Goal: Obtain resource: Obtain resource

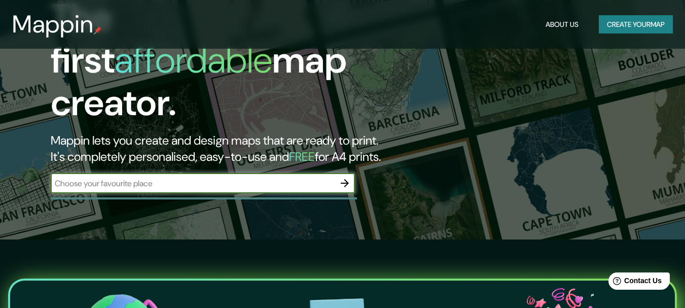
scroll to position [51, 0]
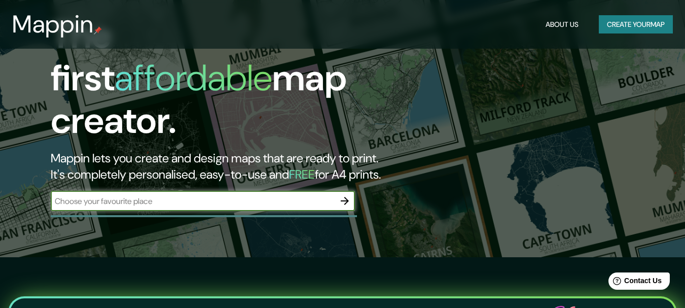
click at [246, 195] on input "text" at bounding box center [193, 201] width 284 height 12
type input "iquique"
click at [348, 197] on icon "button" at bounding box center [345, 201] width 8 height 8
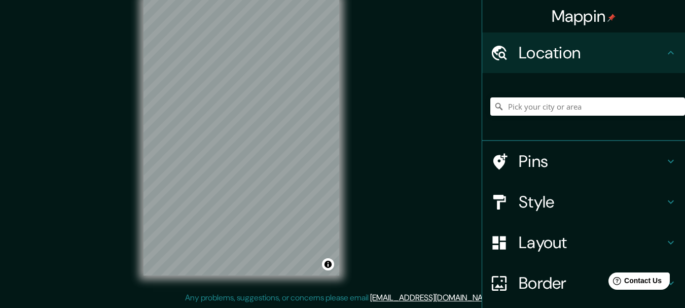
scroll to position [25, 0]
click at [665, 159] on icon at bounding box center [671, 161] width 12 height 12
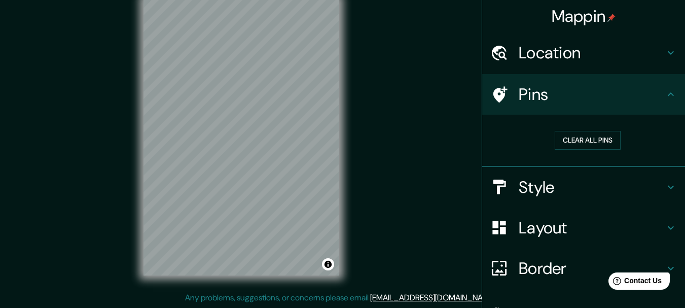
click at [665, 184] on icon at bounding box center [671, 187] width 12 height 12
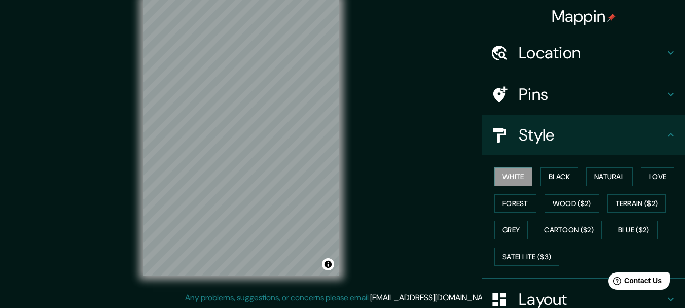
click at [665, 136] on icon at bounding box center [671, 135] width 12 height 12
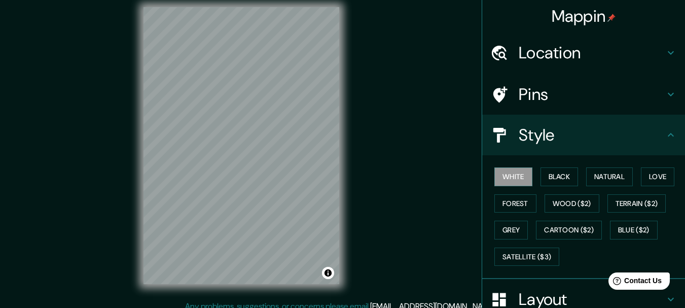
scroll to position [0, 0]
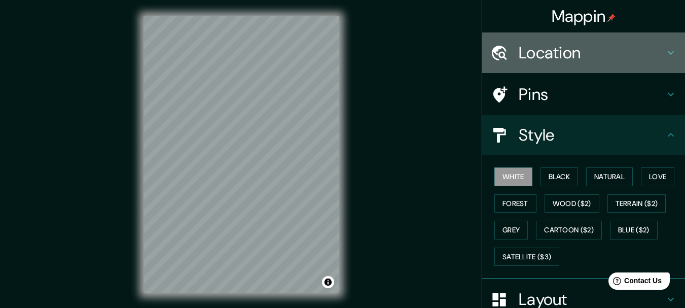
click at [667, 52] on icon at bounding box center [671, 53] width 12 height 12
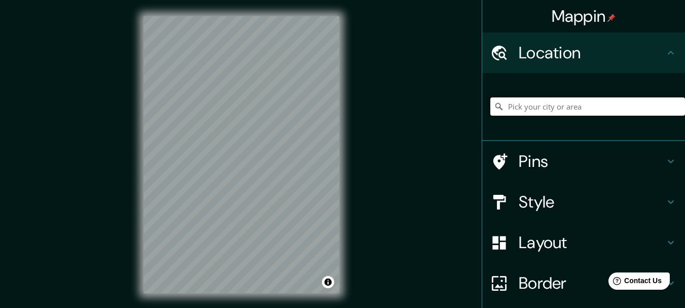
click at [527, 104] on input "Pick your city or area" at bounding box center [587, 106] width 195 height 18
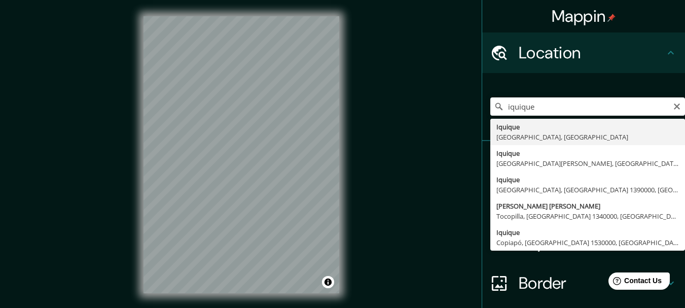
type input "Iquique, Región de Tarapacá, Chile"
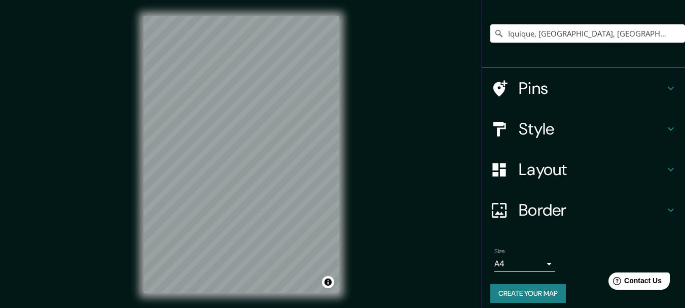
scroll to position [80, 0]
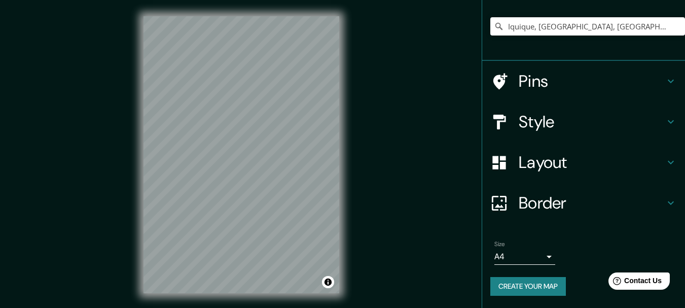
click at [655, 161] on h4 "Layout" at bounding box center [592, 162] width 146 height 20
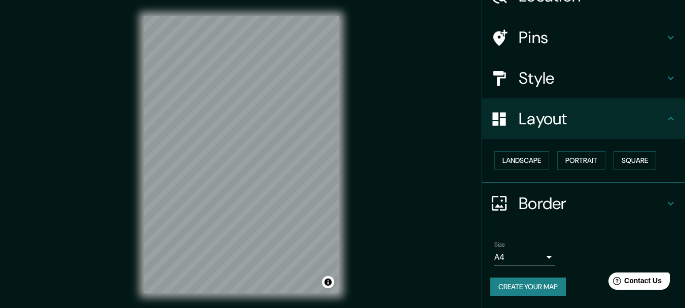
scroll to position [57, 0]
click at [538, 160] on button "Landscape" at bounding box center [521, 160] width 55 height 19
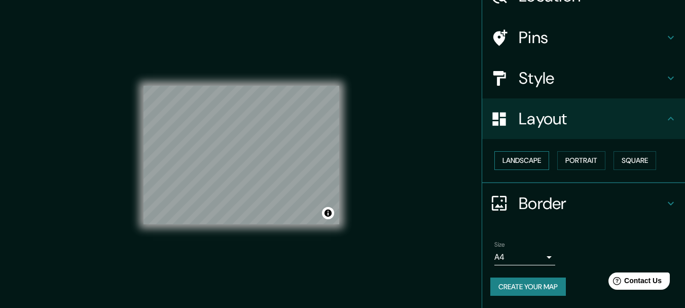
click at [538, 160] on button "Landscape" at bounding box center [521, 160] width 55 height 19
click at [578, 161] on button "Portrait" at bounding box center [581, 160] width 48 height 19
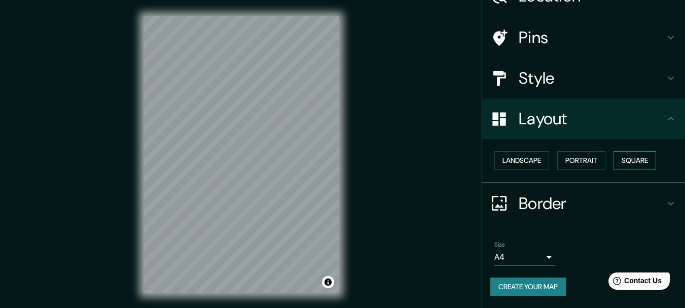
click at [634, 161] on button "Square" at bounding box center [634, 160] width 43 height 19
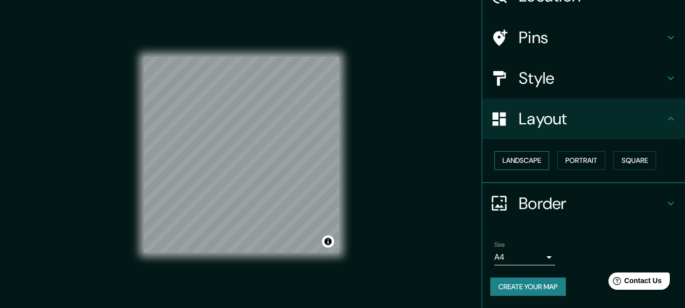
click at [521, 159] on button "Landscape" at bounding box center [521, 160] width 55 height 19
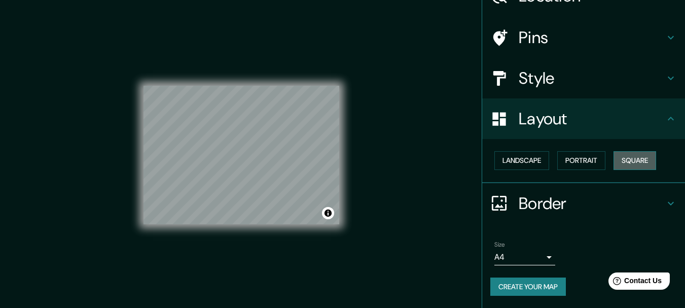
click at [626, 160] on button "Square" at bounding box center [634, 160] width 43 height 19
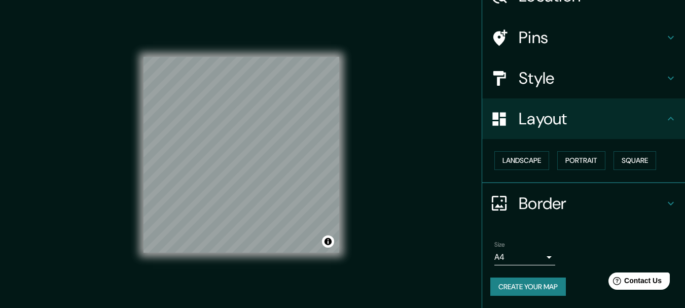
click at [668, 118] on icon at bounding box center [671, 119] width 6 height 4
click at [668, 203] on icon at bounding box center [671, 203] width 6 height 4
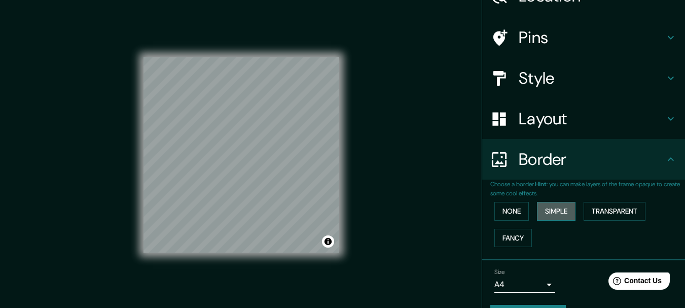
click at [537, 206] on button "Simple" at bounding box center [556, 211] width 39 height 19
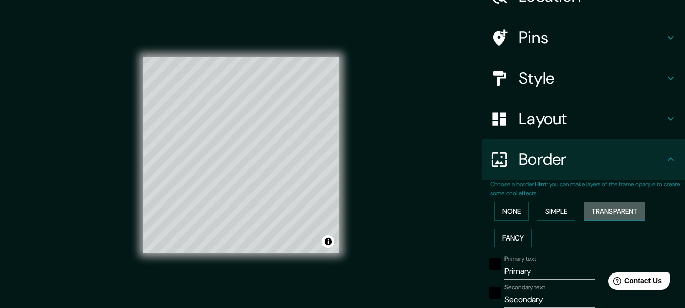
click at [594, 208] on button "Transparent" at bounding box center [614, 211] width 62 height 19
click at [512, 237] on button "Fancy" at bounding box center [513, 238] width 38 height 19
click at [607, 211] on button "Transparent" at bounding box center [614, 211] width 62 height 19
click at [549, 211] on button "Simple" at bounding box center [556, 211] width 39 height 19
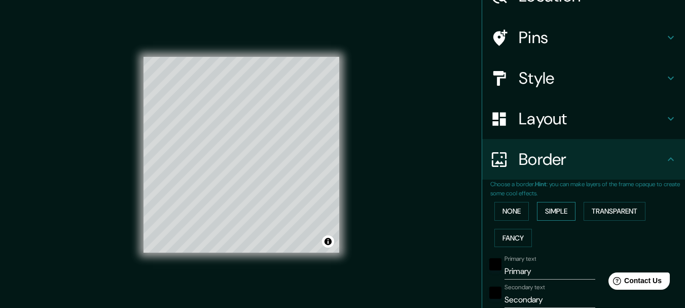
type input "154"
type input "31"
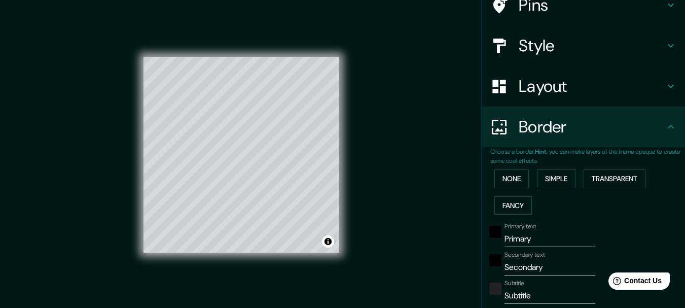
scroll to position [107, 0]
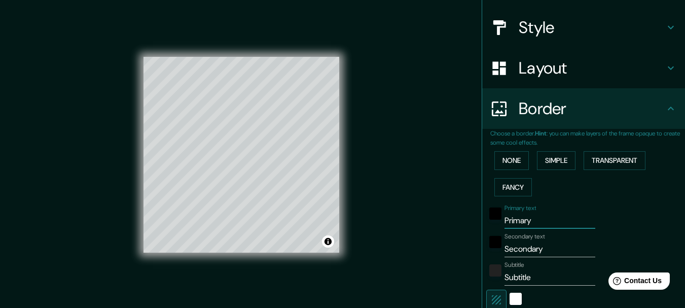
drag, startPoint x: 533, startPoint y: 223, endPoint x: 503, endPoint y: 221, distance: 30.0
click at [504, 221] on input "Primary" at bounding box center [549, 220] width 91 height 16
click at [524, 220] on input "Primary" at bounding box center [549, 220] width 91 height 16
type input "P"
type input "154"
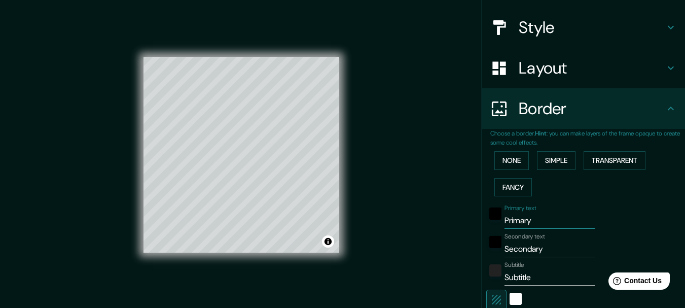
type input "31"
type input "154"
type input "31"
type input "T"
type input "154"
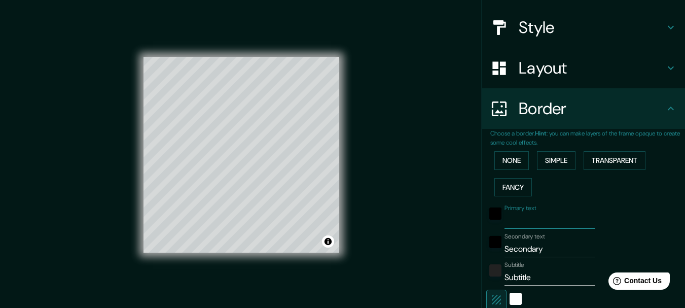
type input "31"
type input "Ta"
type input "154"
type input "31"
type input "Tar"
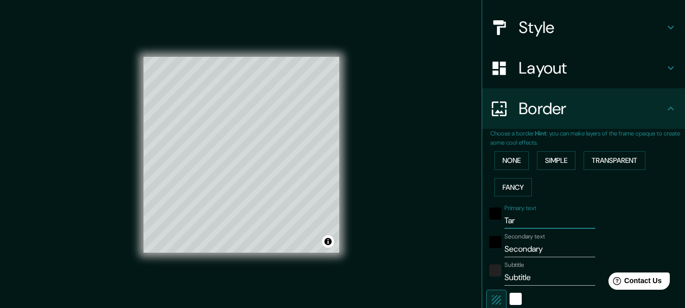
type input "154"
type input "31"
type input "Tara"
type input "154"
type input "31"
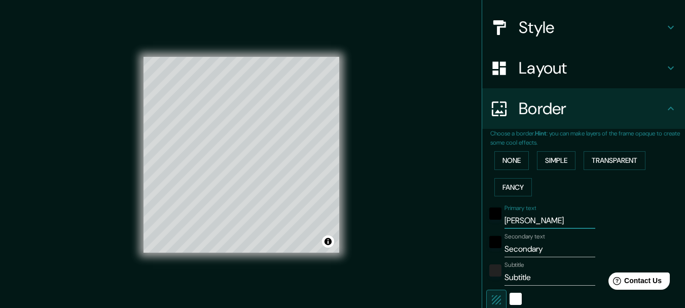
type input "Tarap"
type input "154"
type input "31"
type input "Tarapa"
type input "154"
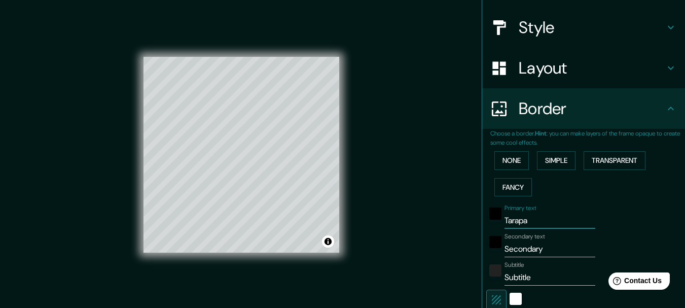
type input "31"
type input "Tarapac"
type input "154"
type input "31"
type input "Tarapaca"
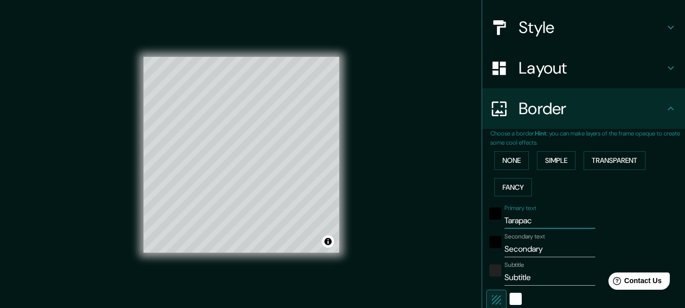
type input "154"
type input "31"
drag, startPoint x: 536, startPoint y: 221, endPoint x: 492, endPoint y: 220, distance: 43.6
click at [492, 220] on div "Primary text Tarapaca" at bounding box center [569, 216] width 166 height 24
type input "I"
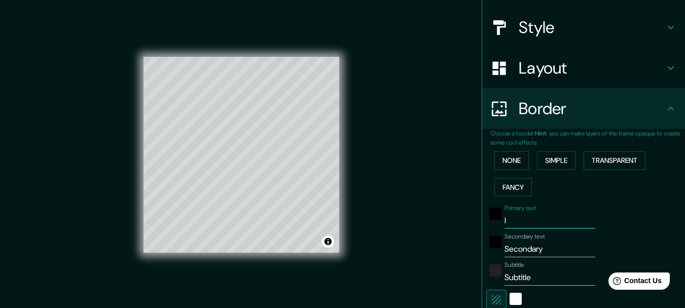
type input "154"
type input "31"
type input "Iq"
type input "154"
type input "31"
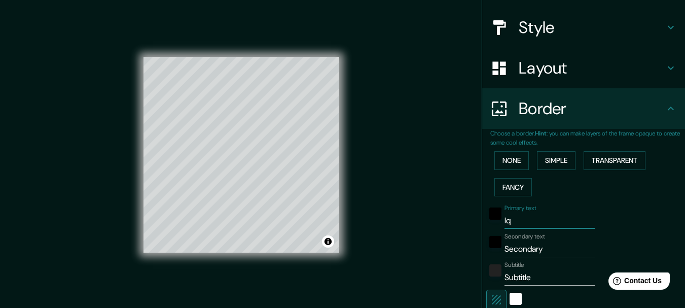
type input "Iqu"
type input "154"
type input "31"
type input "Iquqi"
type input "154"
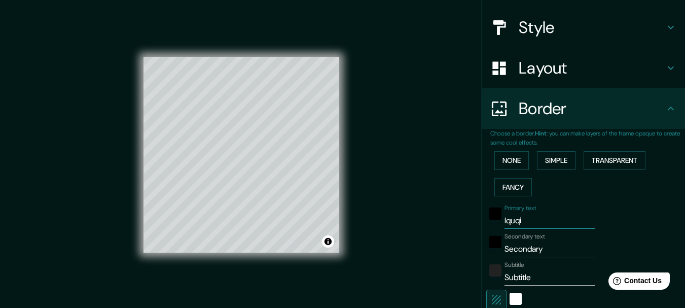
type input "31"
type input "Iquqiue"
type input "154"
type input "31"
type input "Iquqiu"
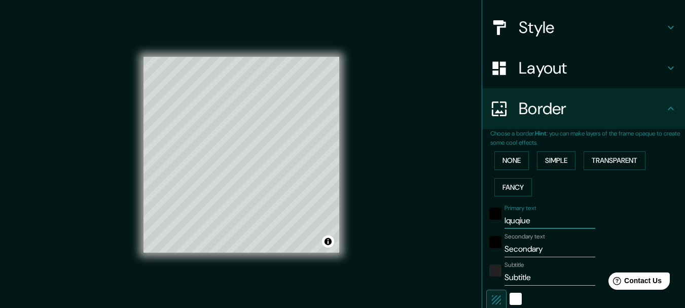
type input "154"
type input "31"
type input "Iquqi"
type input "154"
type input "31"
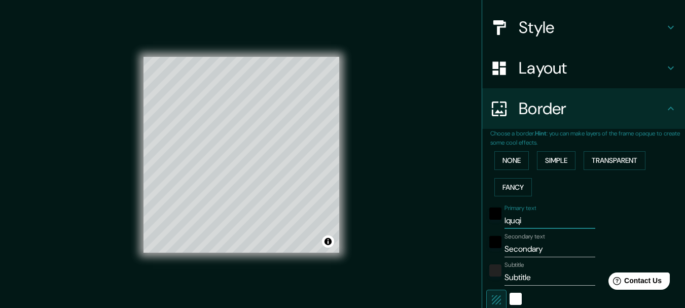
type input "Iquq"
type input "154"
type input "31"
type input "Iqu"
type input "154"
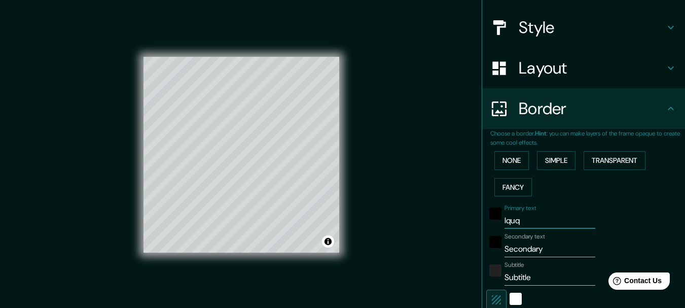
type input "31"
type input "Iqui"
type input "154"
type input "31"
type input "Iquiq"
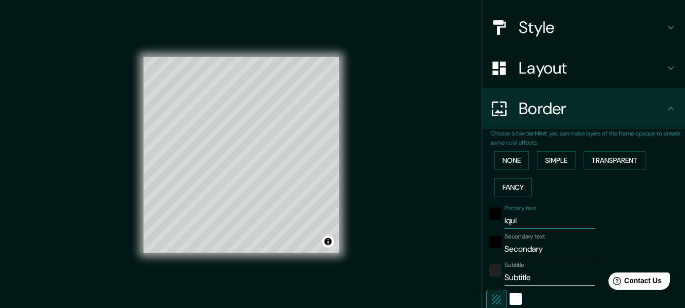
type input "154"
type input "31"
type input "Iquiqu"
type input "154"
type input "31"
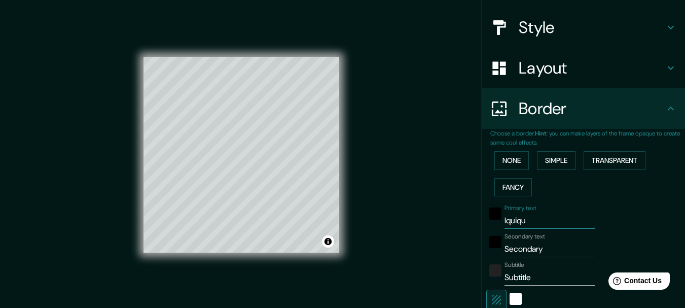
type input "Iquique"
type input "154"
type input "31"
type input "Iquique"
drag, startPoint x: 540, startPoint y: 252, endPoint x: 493, endPoint y: 259, distance: 48.2
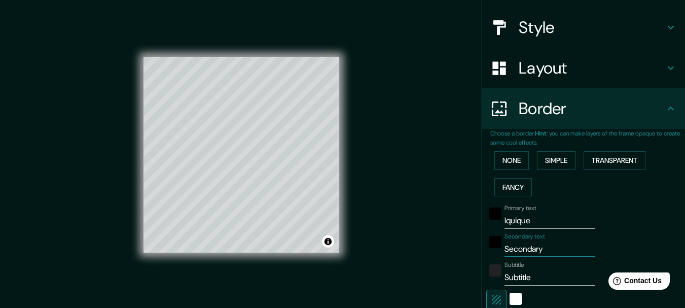
click at [493, 259] on div "Primary text Iquique Secondary text Secondary Subtitle Subtitle Add frame layer" at bounding box center [571, 292] width 162 height 185
type input "T"
type input "154"
type input "31"
type input "Tr"
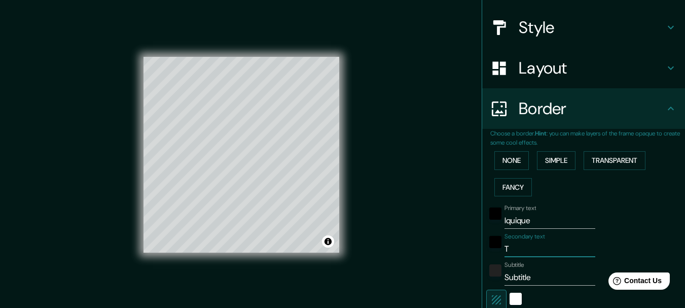
type input "154"
type input "31"
type input "Tra"
type input "154"
type input "31"
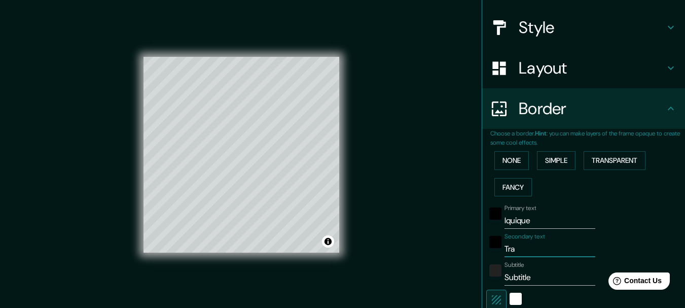
type input "Traa"
type input "154"
type input "31"
type input "Tra"
type input "154"
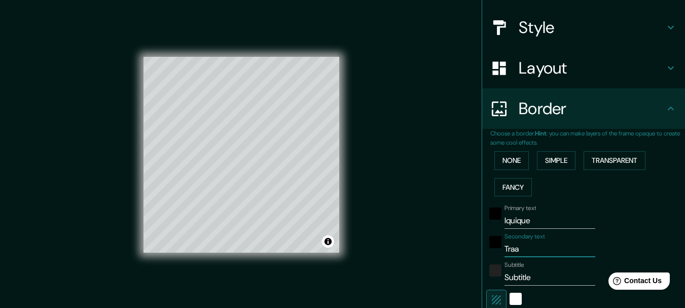
type input "31"
type input "Tr"
type input "154"
type input "31"
type input "T"
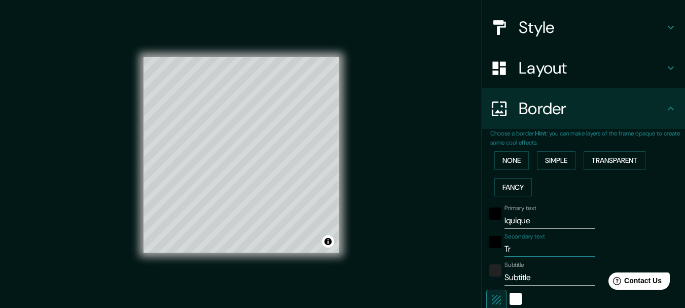
type input "154"
type input "31"
type input "Ta"
type input "154"
type input "31"
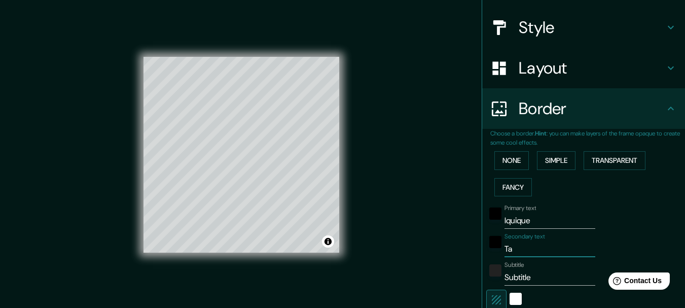
type input "Tar"
type input "154"
type input "31"
type input "Tara"
type input "154"
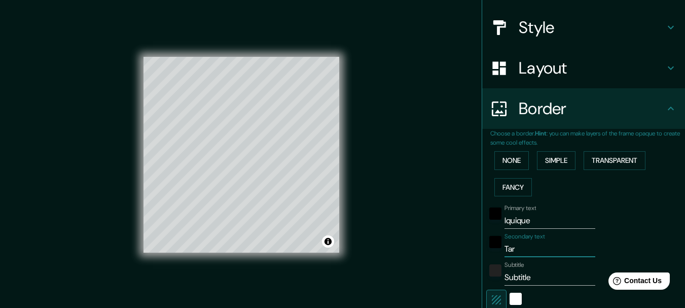
type input "31"
type input "Tarap"
type input "154"
type input "31"
type input "Tarapa"
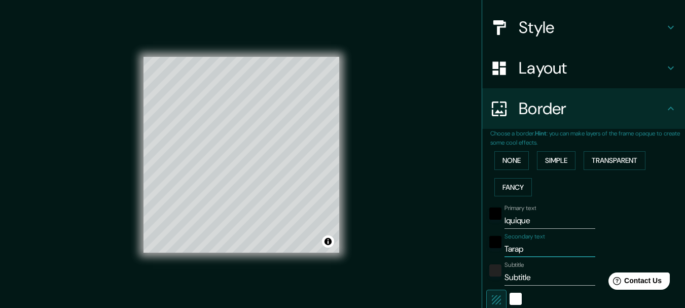
type input "154"
type input "31"
type input "Tarapac"
type input "154"
type input "31"
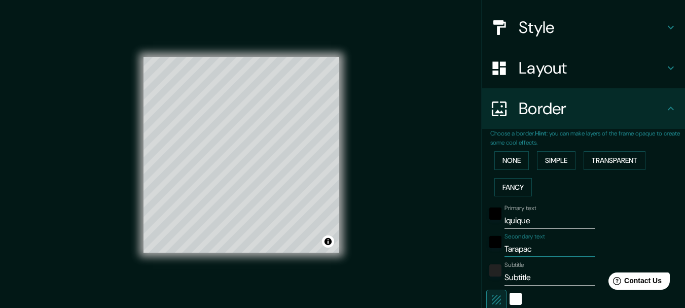
type input "Tarapa"
type input "154"
type input "31"
type input "Tarap"
type input "154"
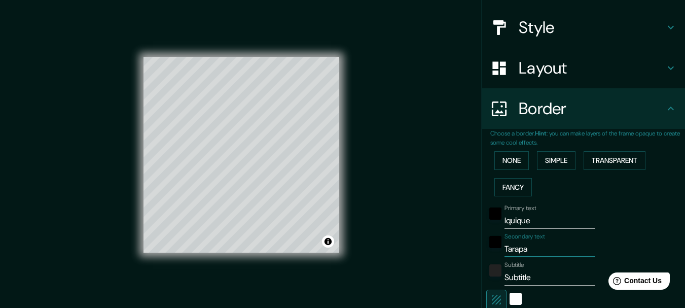
type input "31"
type input "Tara"
type input "154"
type input "31"
type input "Tar"
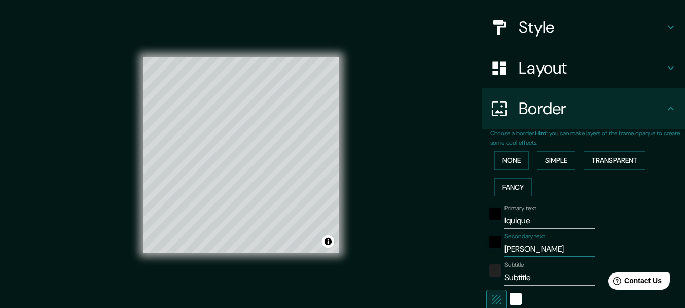
type input "154"
type input "31"
type input "Ta"
type input "154"
type input "31"
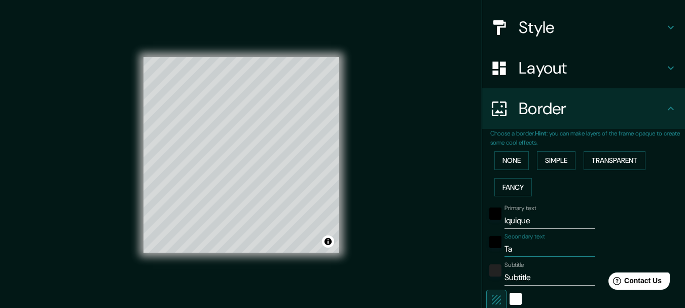
type input "T"
type input "154"
type input "31"
type input "154"
type input "31"
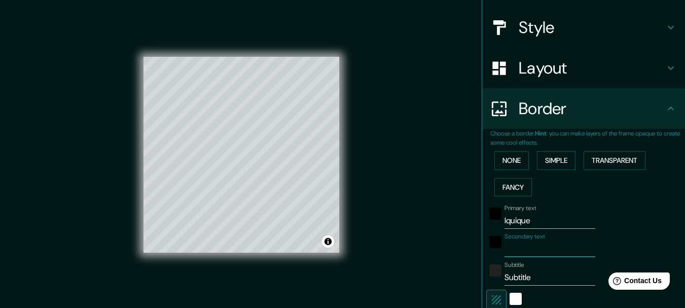
type input "c"
type input "154"
type input "31"
type input "ch"
type input "154"
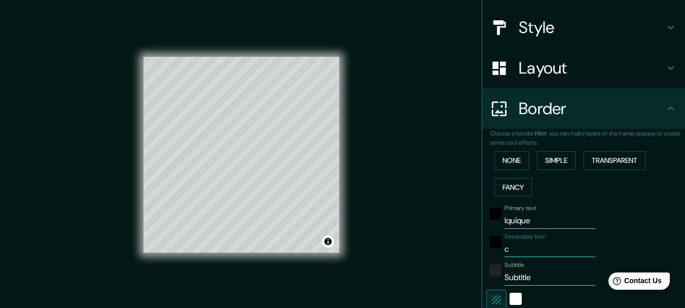
type input "31"
type input "chi"
type input "154"
type input "31"
type input "chil"
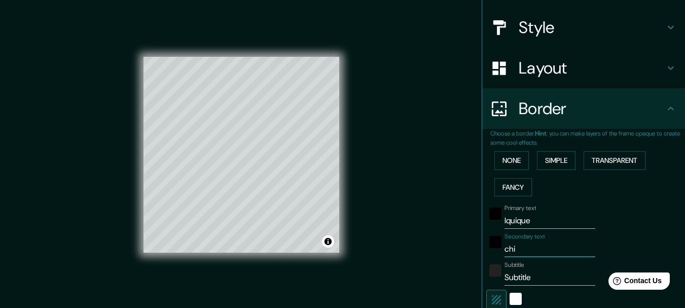
type input "154"
type input "31"
type input "chile"
type input "154"
type input "31"
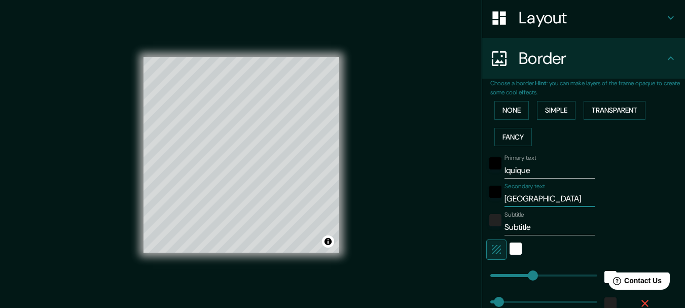
scroll to position [158, 0]
type input "chile"
drag, startPoint x: 524, startPoint y: 229, endPoint x: 467, endPoint y: 229, distance: 57.3
click at [467, 229] on div "Mappin Location Iquique, Región de Tarapacá, Chile Pins Style Layout Border Cho…" at bounding box center [342, 162] width 685 height 325
type input "t"
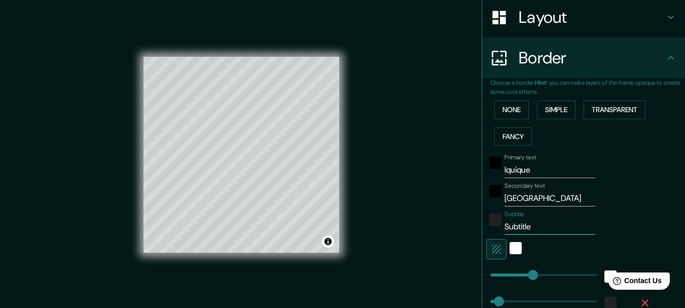
type input "154"
type input "31"
type input "ta"
type input "154"
type input "31"
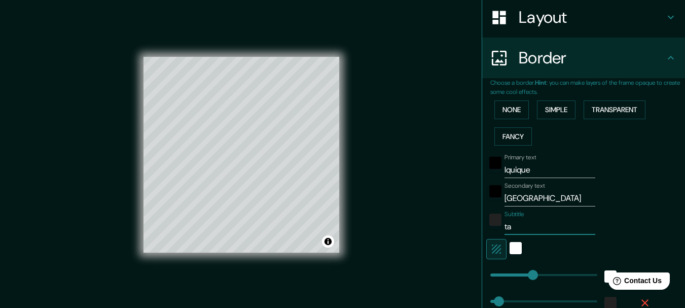
type input "tar"
type input "154"
type input "31"
type input "tara"
type input "154"
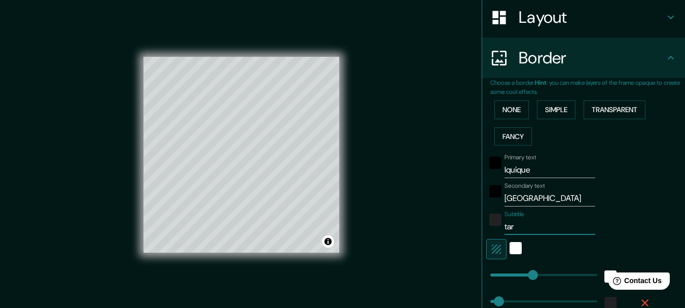
type input "31"
type input "tarap"
type input "154"
type input "31"
type input "tarapa"
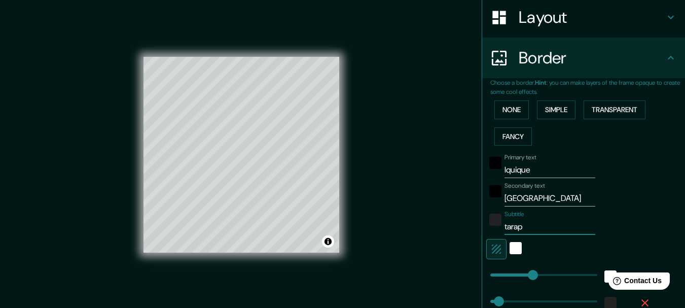
type input "154"
type input "31"
type input "tarapac"
type input "154"
type input "31"
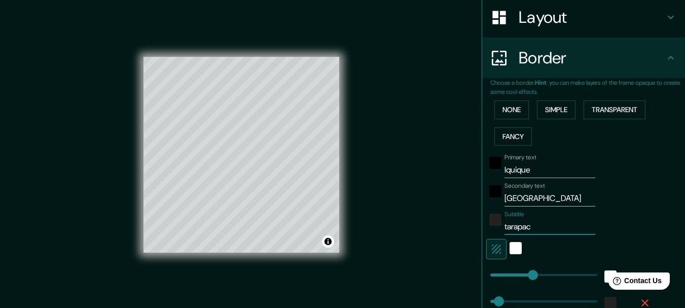
type input "tarapaca"
type input "154"
type input "31"
type input "tarapac"
type input "154"
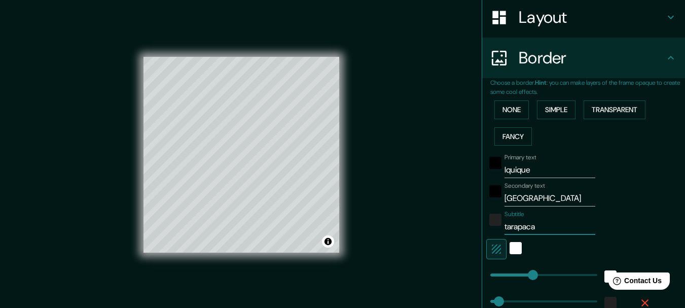
type input "31"
type input "tarapa"
type input "154"
type input "31"
type input "tarap"
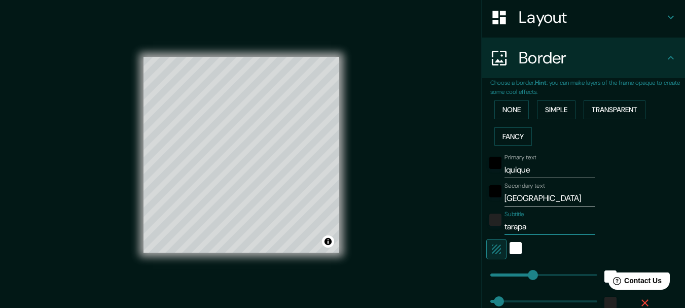
type input "154"
type input "31"
type input "tara"
type input "154"
type input "31"
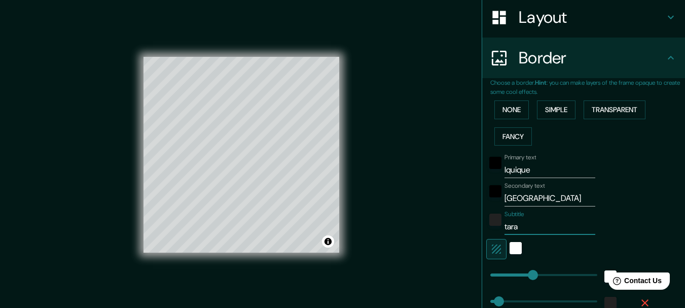
type input "tar"
type input "154"
type input "31"
type input "ta"
type input "154"
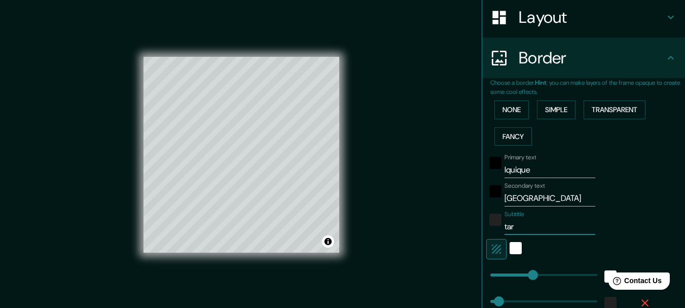
type input "31"
type input "t"
type input "154"
type input "31"
type input "154"
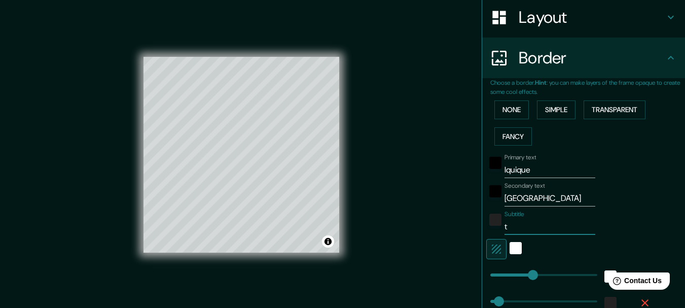
type input "31"
type input "T"
type input "154"
click at [510, 246] on div "white" at bounding box center [515, 248] width 12 height 12
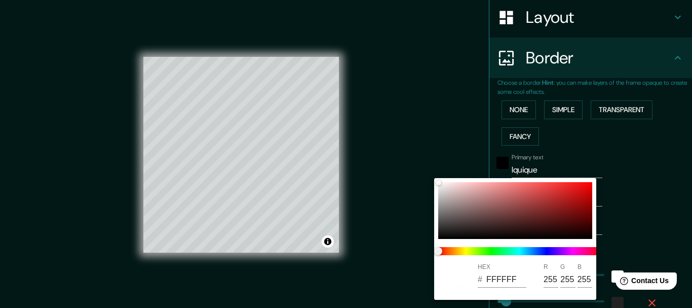
click at [616, 146] on div at bounding box center [346, 154] width 692 height 308
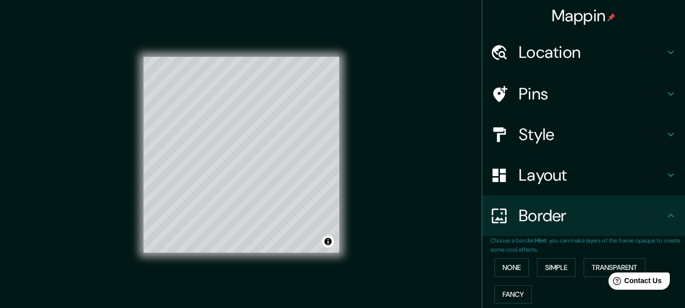
scroll to position [0, 0]
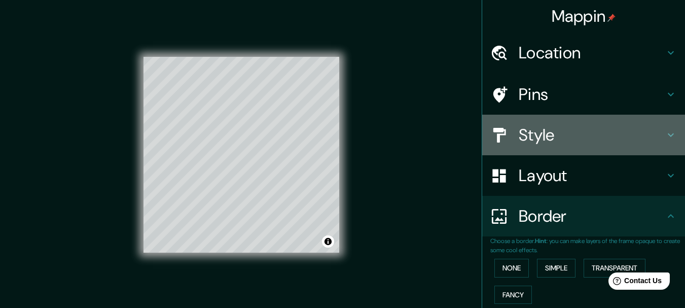
click at [566, 135] on h4 "Style" at bounding box center [592, 135] width 146 height 20
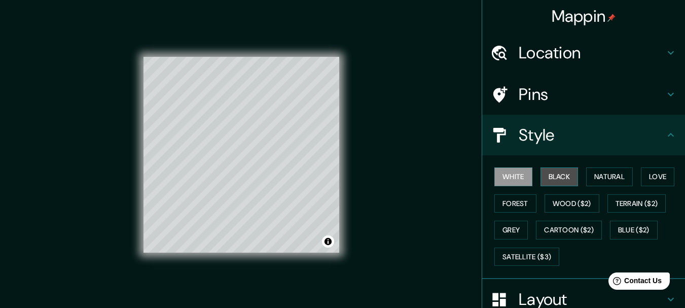
click at [541, 173] on button "Black" at bounding box center [559, 176] width 38 height 19
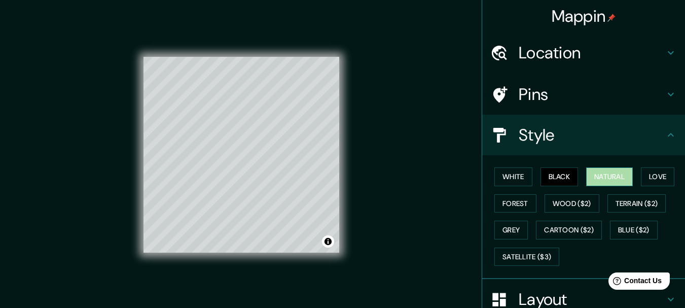
click at [616, 179] on button "Natural" at bounding box center [609, 176] width 47 height 19
click at [661, 175] on button "Love" at bounding box center [657, 176] width 33 height 19
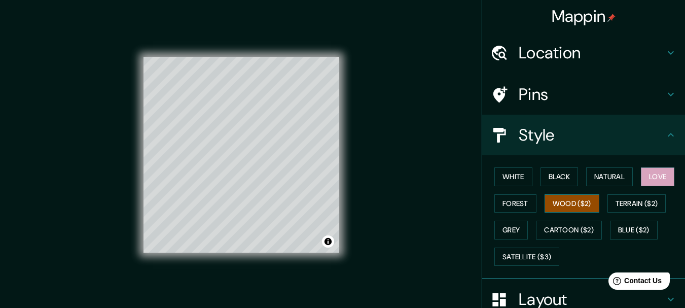
click at [566, 199] on button "Wood ($2)" at bounding box center [571, 203] width 55 height 19
click at [630, 204] on button "Terrain ($2)" at bounding box center [636, 203] width 59 height 19
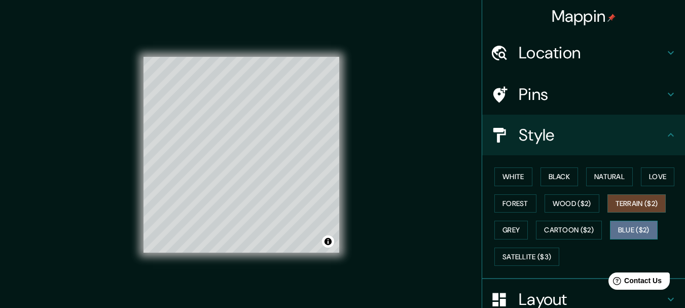
click at [618, 231] on button "Blue ($2)" at bounding box center [634, 230] width 48 height 19
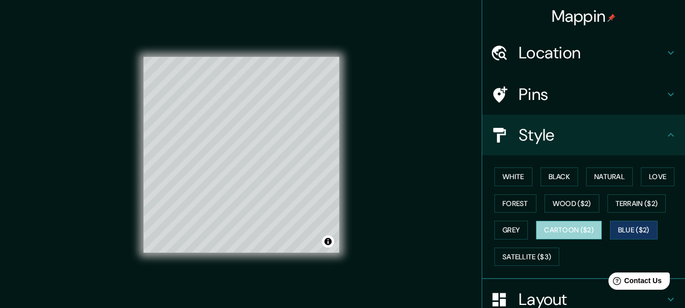
click at [567, 229] on button "Cartoon ($2)" at bounding box center [569, 230] width 66 height 19
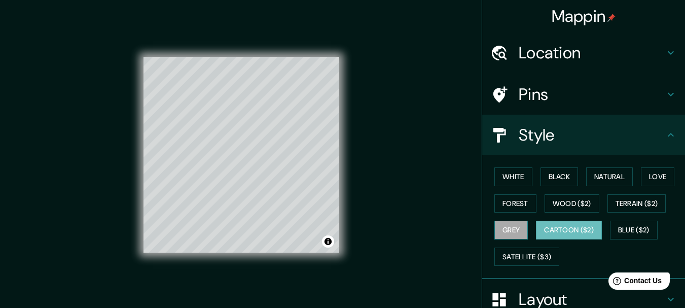
click at [501, 228] on button "Grey" at bounding box center [510, 230] width 33 height 19
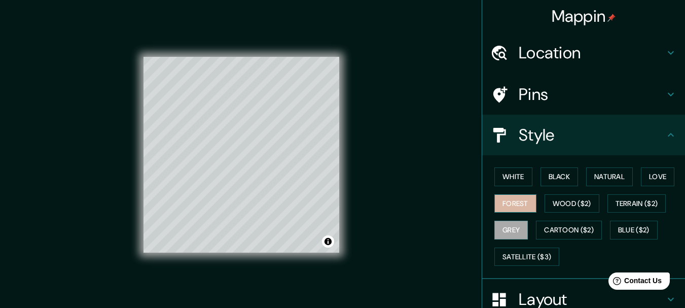
click at [500, 203] on button "Forest" at bounding box center [515, 203] width 42 height 19
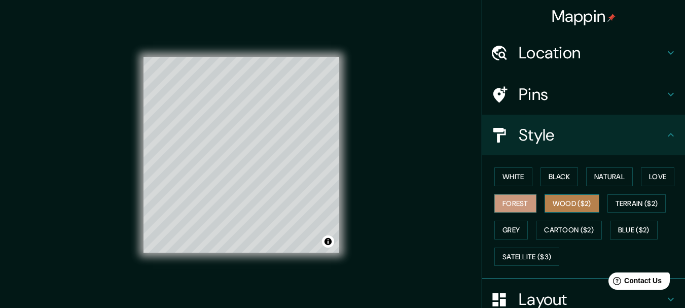
click at [574, 198] on button "Wood ($2)" at bounding box center [571, 203] width 55 height 19
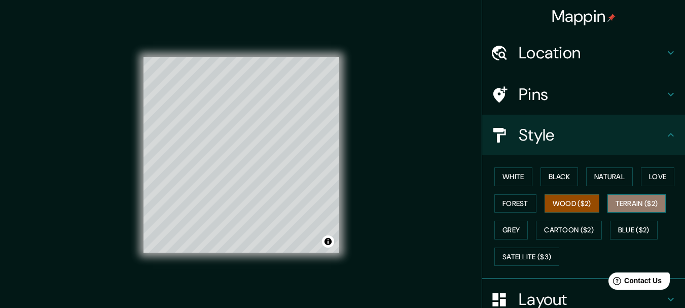
click at [637, 202] on button "Terrain ($2)" at bounding box center [636, 203] width 59 height 19
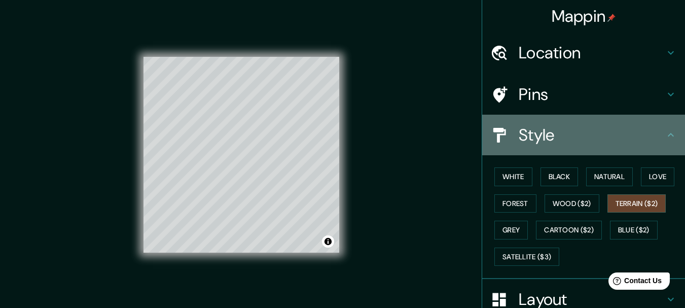
click at [665, 136] on icon at bounding box center [671, 135] width 12 height 12
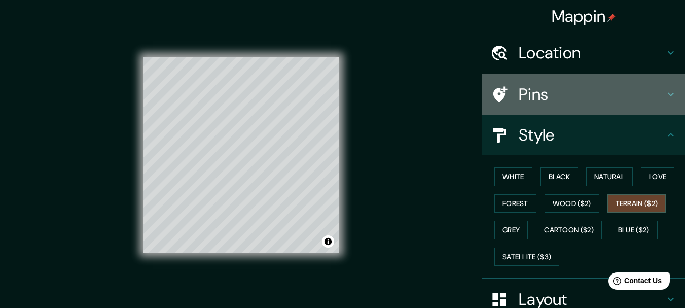
click at [665, 90] on icon at bounding box center [671, 94] width 12 height 12
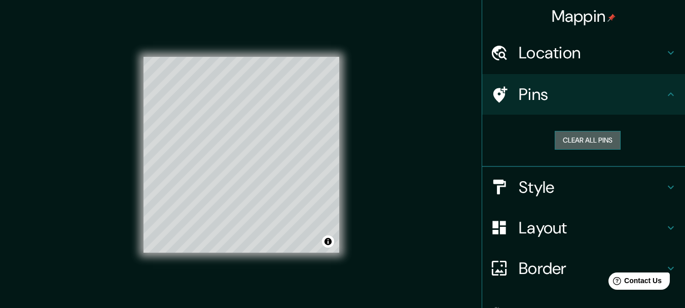
click at [576, 140] on button "Clear all pins" at bounding box center [588, 140] width 66 height 19
click at [590, 136] on button "Clear all pins" at bounding box center [588, 140] width 66 height 19
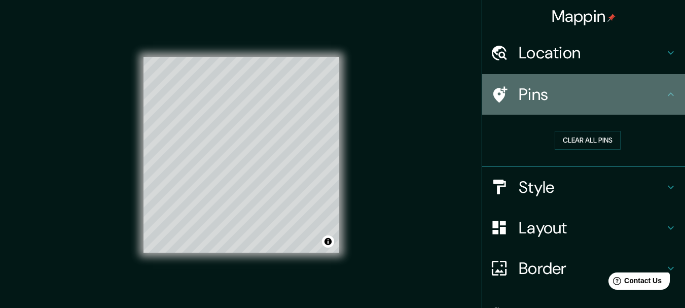
click at [506, 95] on div at bounding box center [504, 95] width 28 height 18
click at [665, 92] on icon at bounding box center [671, 94] width 12 height 12
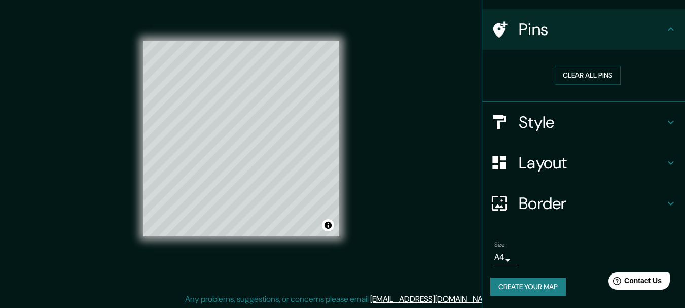
scroll to position [25, 0]
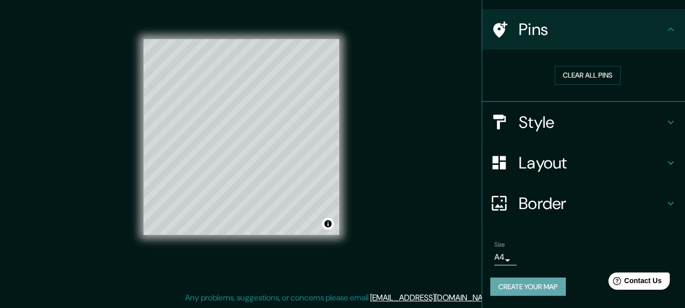
click at [518, 282] on button "Create your map" at bounding box center [528, 286] width 76 height 19
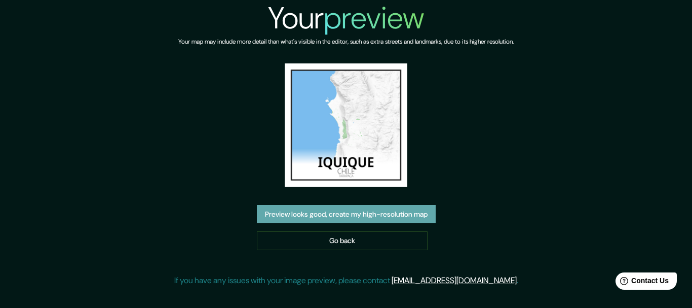
click at [354, 209] on button "Preview looks good, create my high-resolution map" at bounding box center [346, 214] width 179 height 19
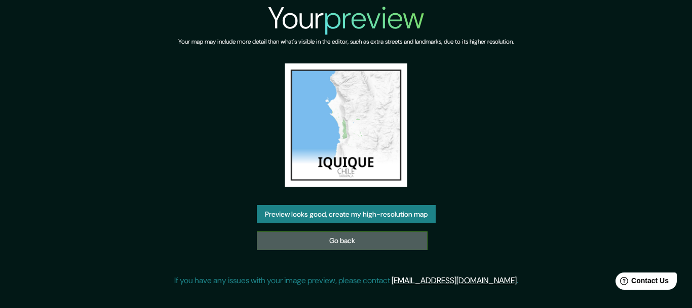
click at [342, 240] on link "Go back" at bounding box center [342, 240] width 171 height 19
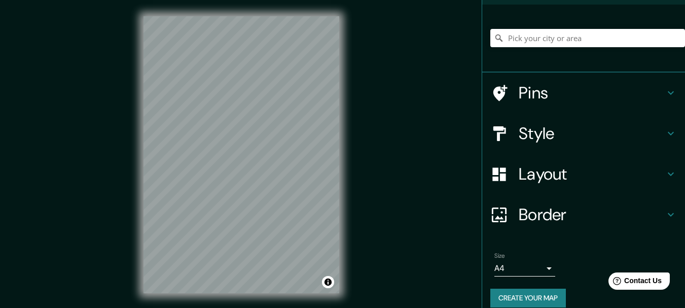
scroll to position [80, 0]
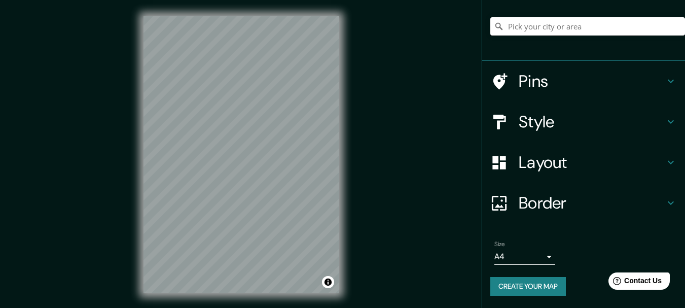
click at [510, 27] on input "Pick your city or area" at bounding box center [587, 26] width 195 height 18
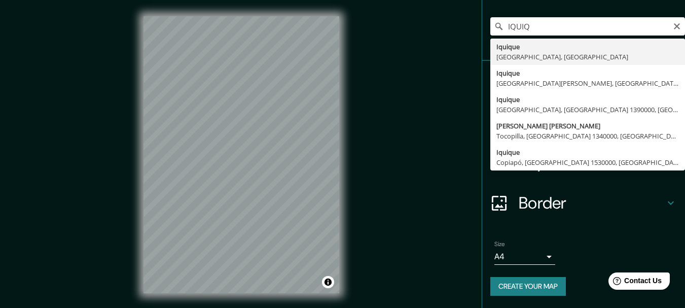
type input "Iquique, [GEOGRAPHIC_DATA], [GEOGRAPHIC_DATA]"
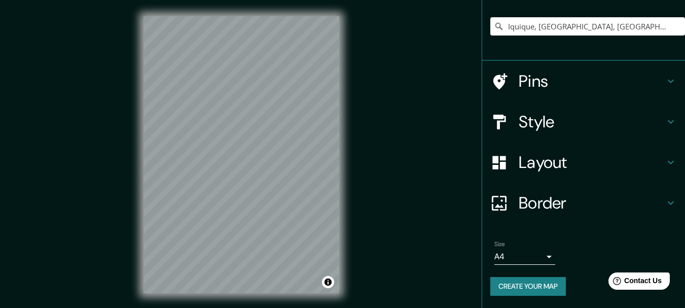
click at [667, 117] on icon at bounding box center [671, 122] width 12 height 12
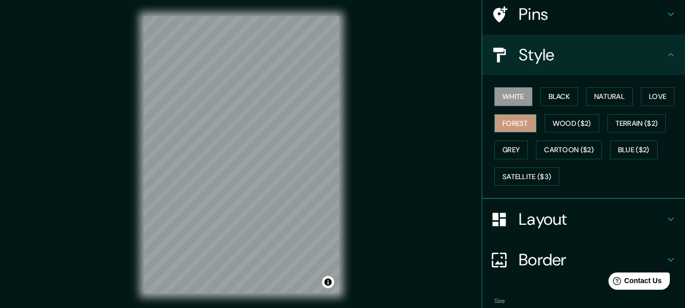
click at [499, 120] on button "Forest" at bounding box center [515, 123] width 42 height 19
click at [660, 88] on button "Love" at bounding box center [657, 96] width 33 height 19
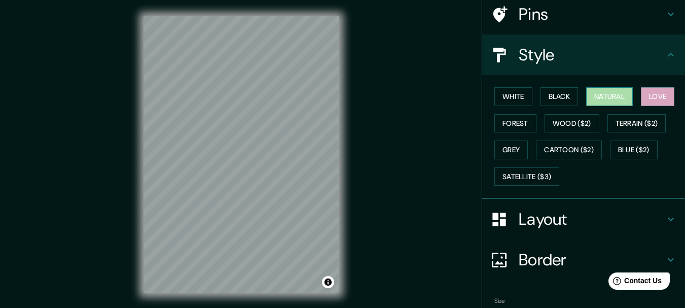
click at [606, 94] on button "Natural" at bounding box center [609, 96] width 47 height 19
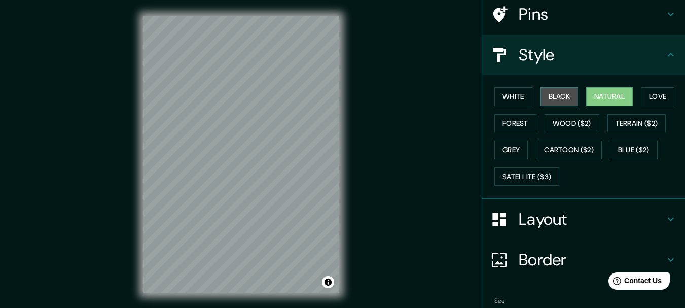
click at [558, 95] on button "Black" at bounding box center [559, 96] width 38 height 19
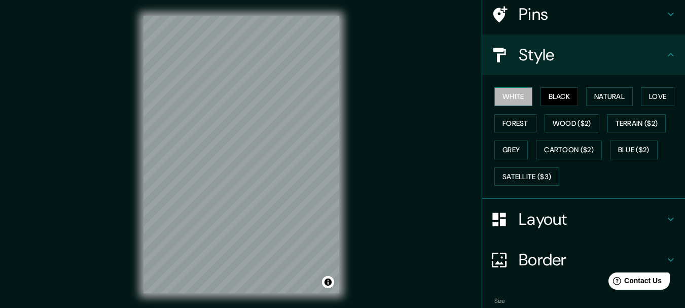
click at [514, 95] on button "White" at bounding box center [513, 96] width 38 height 19
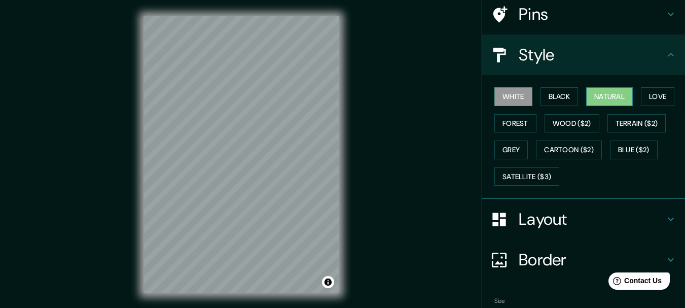
click at [599, 97] on button "Natural" at bounding box center [609, 96] width 47 height 19
click at [511, 119] on button "Forest" at bounding box center [515, 123] width 42 height 19
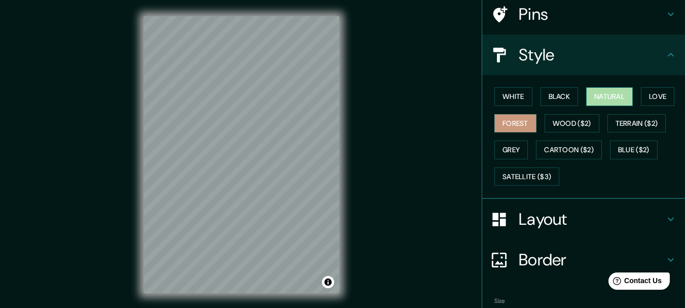
click at [611, 97] on button "Natural" at bounding box center [609, 96] width 47 height 19
click at [669, 217] on icon at bounding box center [671, 219] width 12 height 12
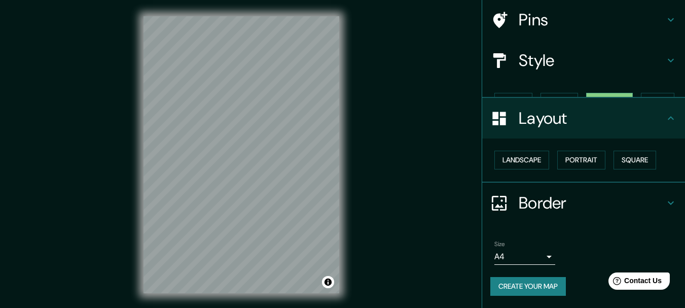
scroll to position [57, 0]
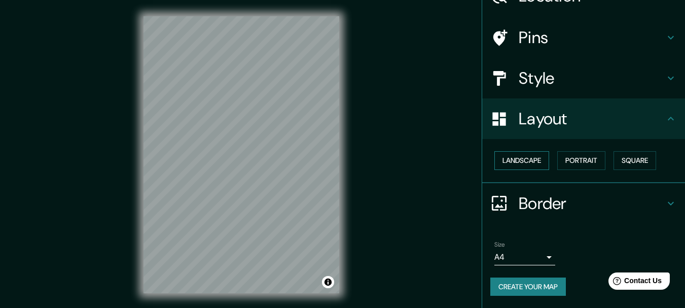
click at [513, 160] on button "Landscape" at bounding box center [521, 160] width 55 height 19
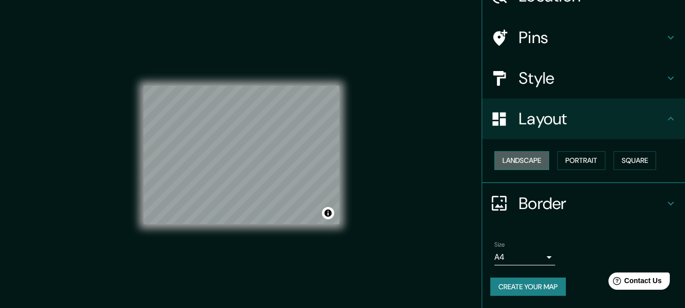
click at [513, 160] on button "Landscape" at bounding box center [521, 160] width 55 height 19
click at [583, 158] on button "Portrait" at bounding box center [581, 160] width 48 height 19
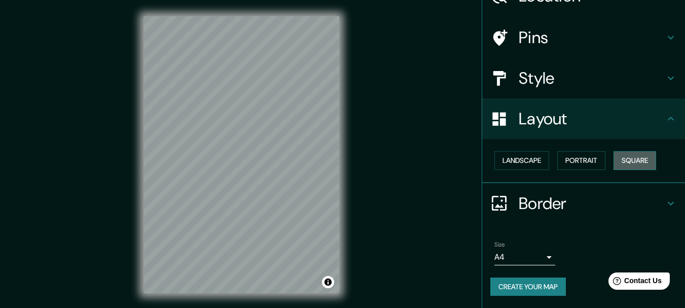
click at [636, 156] on button "Square" at bounding box center [634, 160] width 43 height 19
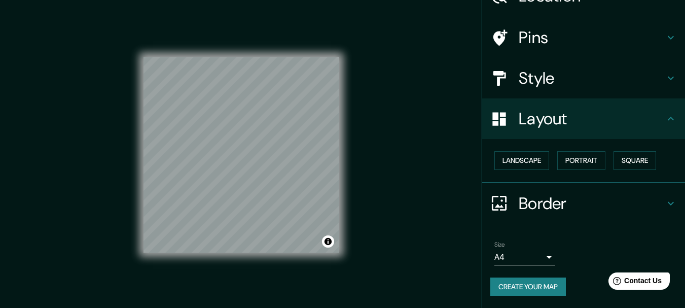
scroll to position [25, 0]
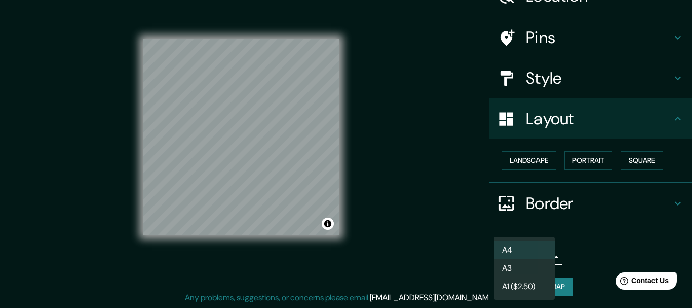
click at [542, 254] on body "Mappin Location Iquique, Región de Tarapacá, Chile Pins Style Layout Landscape …" at bounding box center [346, 136] width 692 height 308
click at [542, 254] on li "A4" at bounding box center [524, 250] width 61 height 18
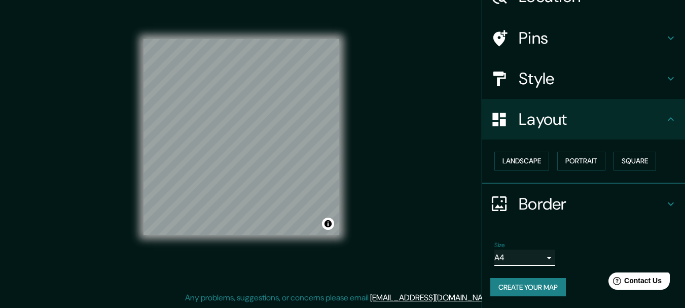
scroll to position [57, 0]
click at [533, 285] on button "Create your map" at bounding box center [528, 286] width 76 height 19
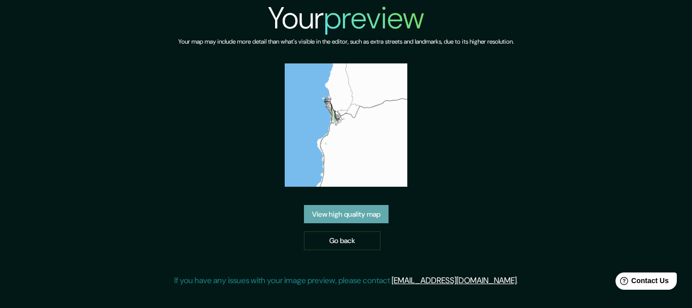
click at [339, 216] on link "View high quality map" at bounding box center [346, 214] width 85 height 19
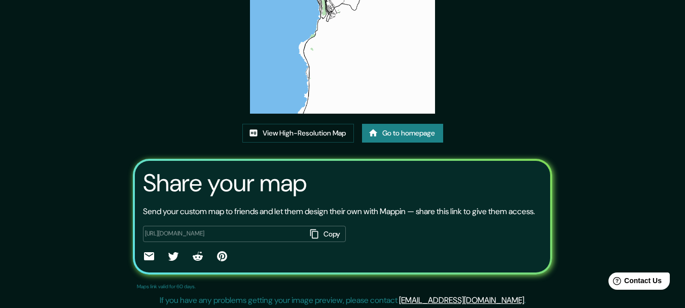
scroll to position [130, 0]
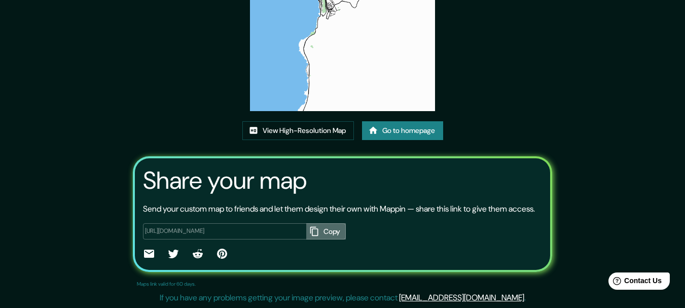
click at [327, 229] on button "Copy" at bounding box center [326, 231] width 40 height 17
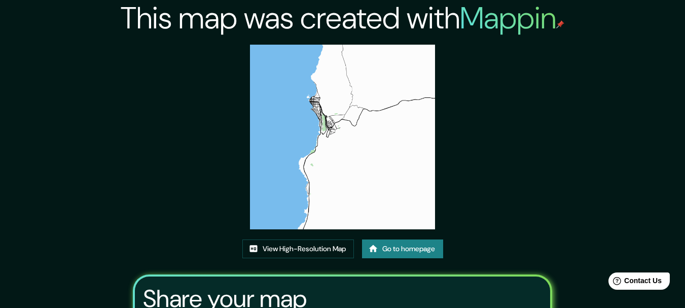
click at [330, 112] on img at bounding box center [342, 137] width 185 height 185
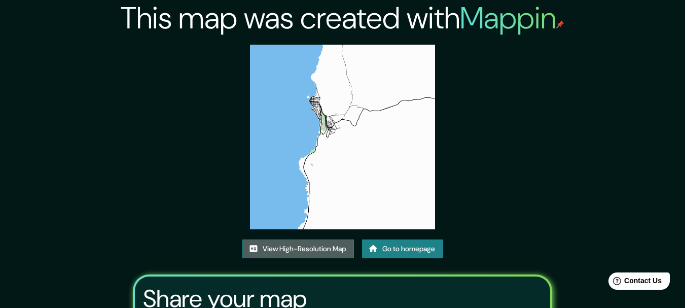
click at [293, 248] on link "View High-Resolution Map" at bounding box center [298, 248] width 112 height 19
